Goal: Task Accomplishment & Management: Manage account settings

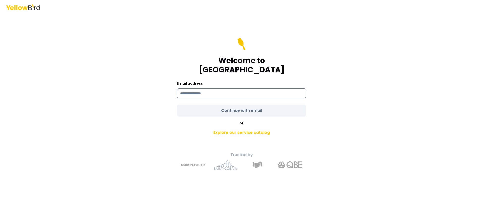
click at [219, 90] on input at bounding box center [241, 93] width 129 height 10
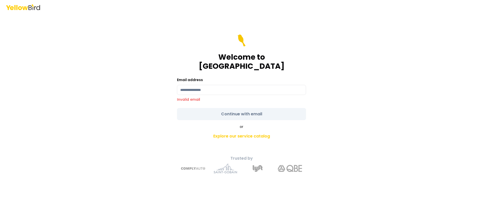
type input "**********"
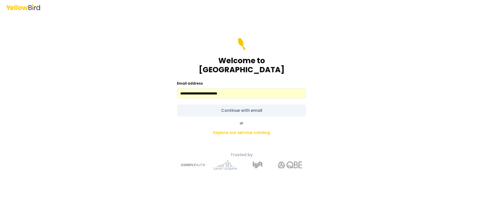
click at [224, 106] on form "**********" at bounding box center [241, 77] width 129 height 79
click at [218, 92] on input "**********" at bounding box center [241, 93] width 129 height 10
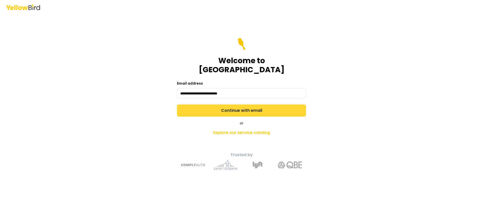
click at [218, 107] on button "Continue with email" at bounding box center [241, 111] width 129 height 12
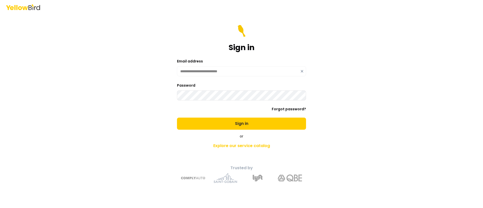
click at [177, 118] on button "Sign in" at bounding box center [241, 124] width 129 height 12
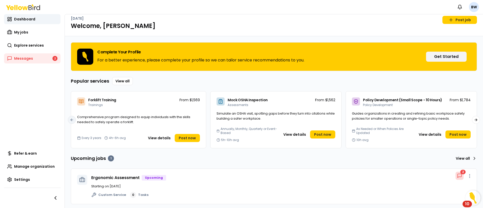
scroll to position [7, 0]
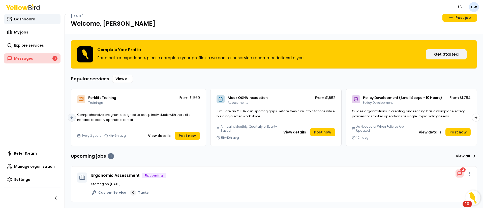
click at [34, 59] on link "Messages 2" at bounding box center [32, 58] width 56 height 10
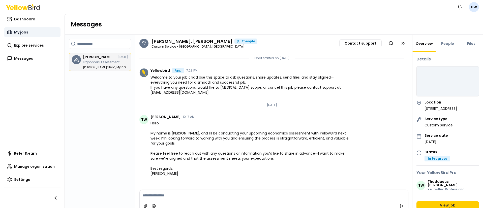
click at [28, 35] on link "My jobs" at bounding box center [32, 32] width 56 height 10
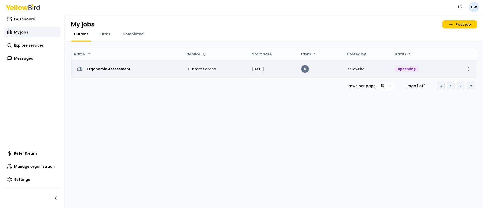
click at [125, 70] on h3 "Ergonomic Assessment" at bounding box center [108, 68] width 43 height 9
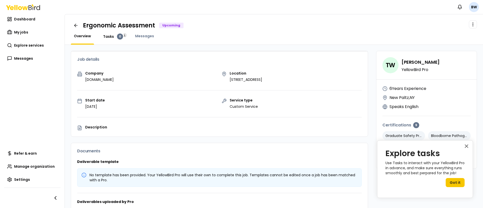
click at [110, 37] on span "Tasks" at bounding box center [108, 36] width 11 height 5
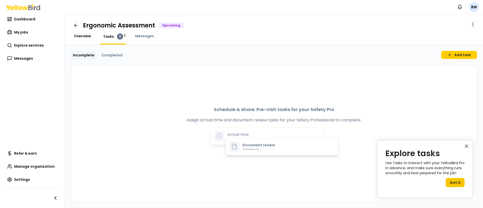
click at [85, 36] on span "Overview" at bounding box center [82, 36] width 17 height 5
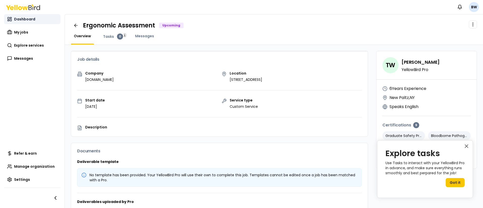
click at [35, 20] on link "Dashboard" at bounding box center [32, 19] width 56 height 10
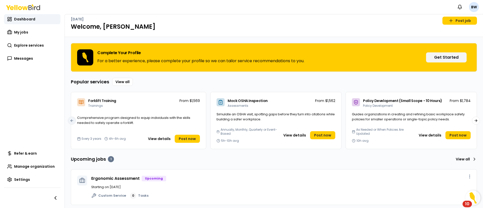
scroll to position [7, 0]
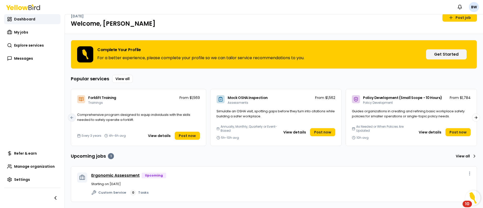
click at [103, 176] on link "Ergonomic Assessment" at bounding box center [115, 176] width 48 height 6
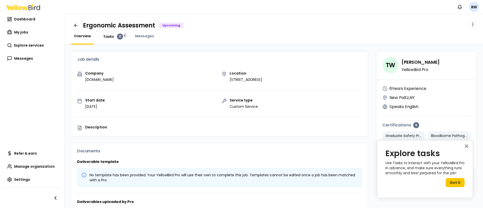
click at [109, 37] on span "Tasks" at bounding box center [108, 36] width 11 height 5
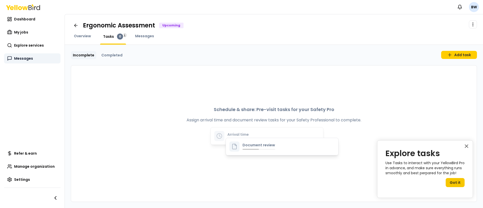
click at [44, 61] on link "Messages" at bounding box center [32, 58] width 56 height 10
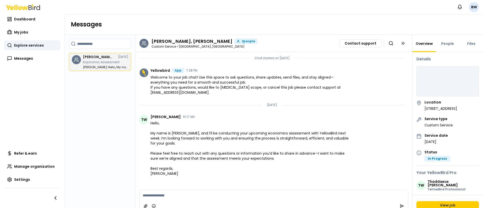
click at [42, 47] on span "Explore services" at bounding box center [29, 45] width 30 height 5
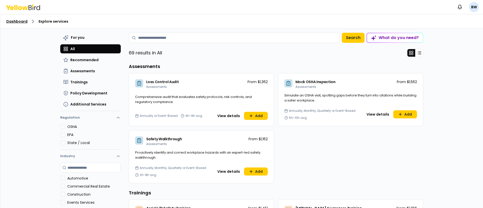
click at [22, 21] on link "Dashboard" at bounding box center [16, 21] width 21 height 5
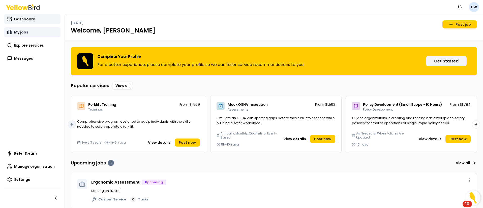
click at [29, 33] on link "My jobs" at bounding box center [32, 32] width 56 height 10
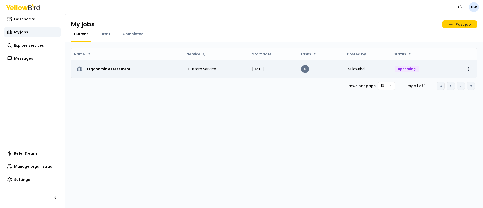
click at [468, 70] on html "Notifications BW Dashboard My jobs Explore services Messages Refer & earn Manag…" at bounding box center [241, 104] width 483 height 208
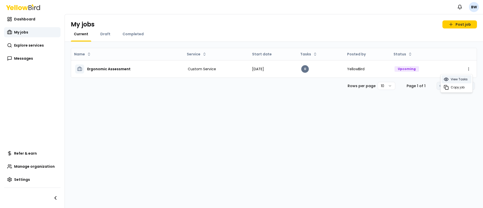
click at [457, 79] on span "View Tasks" at bounding box center [458, 79] width 17 height 4
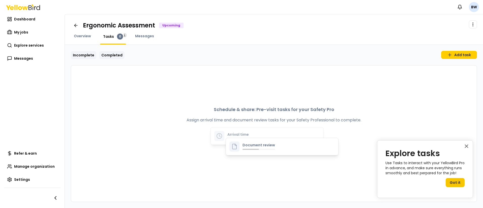
click at [108, 56] on link "Completed" at bounding box center [111, 55] width 25 height 8
click at [75, 54] on link "Incomplete" at bounding box center [83, 55] width 25 height 8
